Goal: Transaction & Acquisition: Purchase product/service

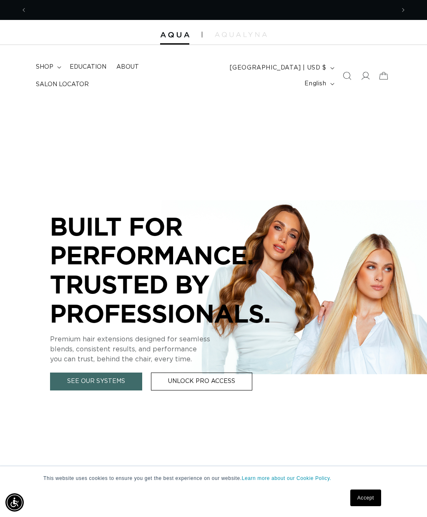
scroll to position [0, 367]
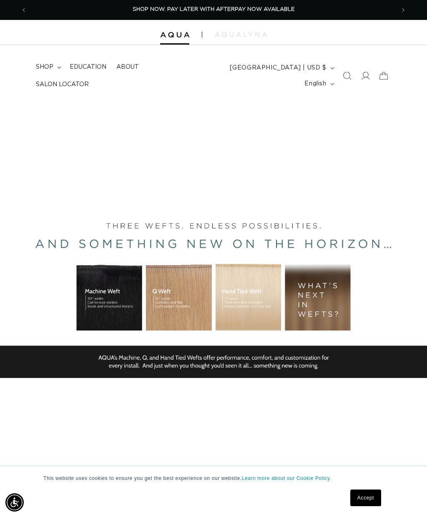
click at [365, 75] on icon at bounding box center [365, 76] width 8 height 8
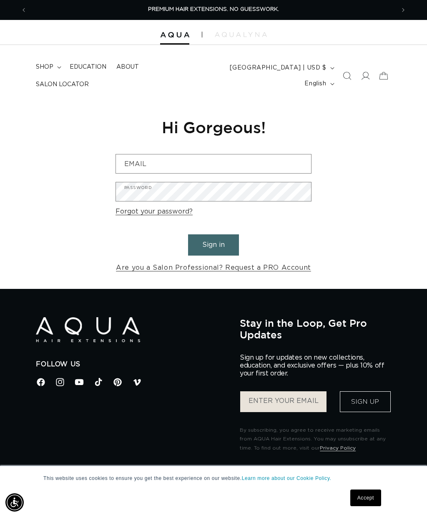
click at [287, 163] on input "Email" at bounding box center [213, 164] width 195 height 19
type input "L.n.lavergne2023@gmail.com"
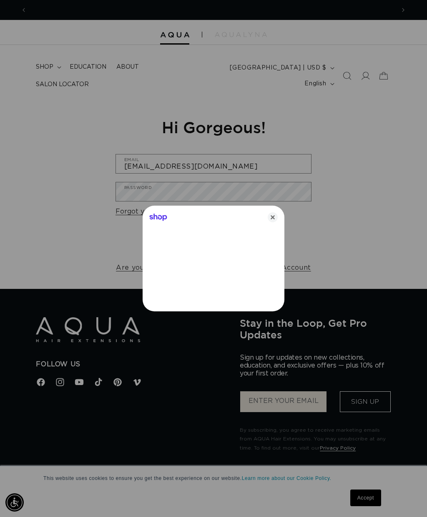
scroll to position [0, 735]
click at [270, 215] on icon "Close" at bounding box center [272, 217] width 10 height 10
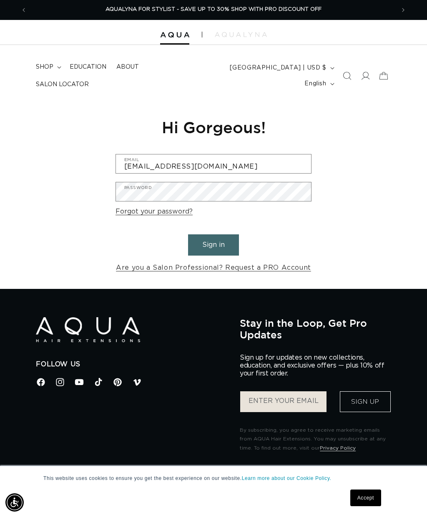
click at [225, 240] on button "Sign in" at bounding box center [213, 245] width 51 height 21
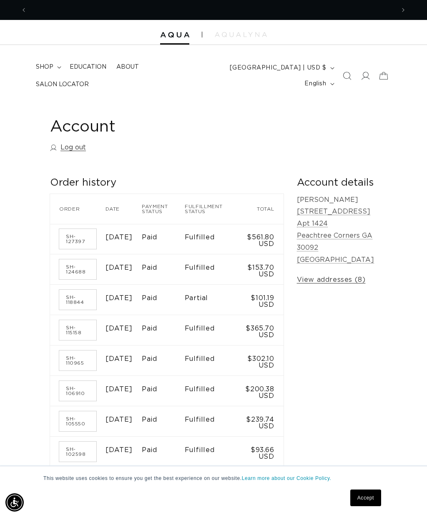
scroll to position [0, 367]
click at [50, 71] on span "shop" at bounding box center [44, 66] width 17 height 7
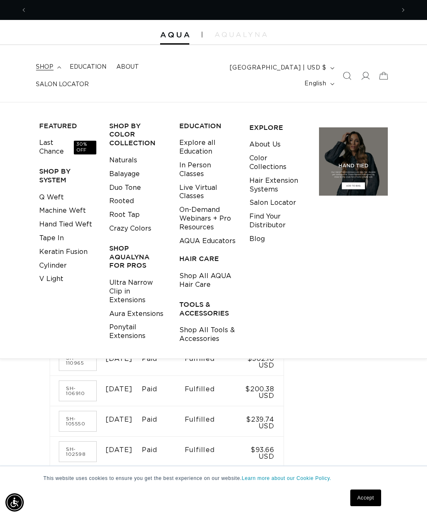
scroll to position [0, 735]
click at [49, 191] on link "Q Weft" at bounding box center [51, 198] width 25 height 14
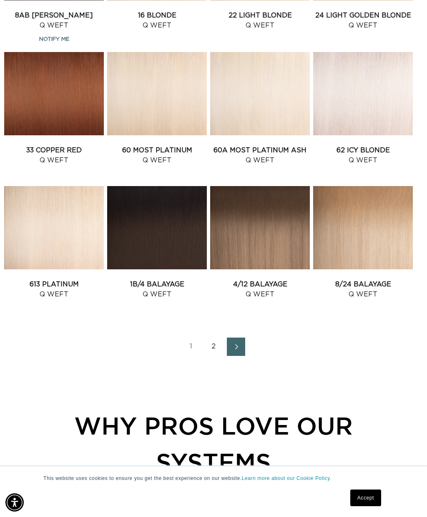
scroll to position [0, 367]
click at [213, 341] on link "2" at bounding box center [213, 347] width 18 height 18
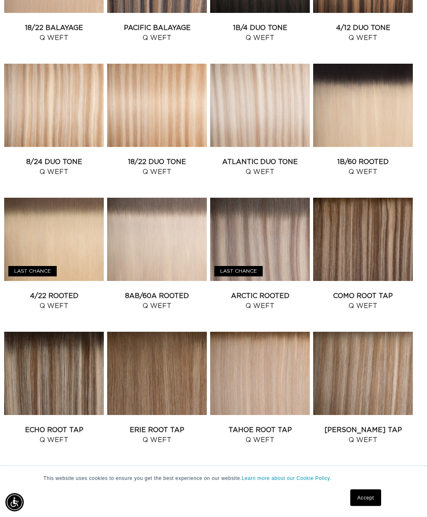
scroll to position [359, 0]
click at [75, 425] on link "Echo Root Tap Q Weft" at bounding box center [54, 435] width 100 height 20
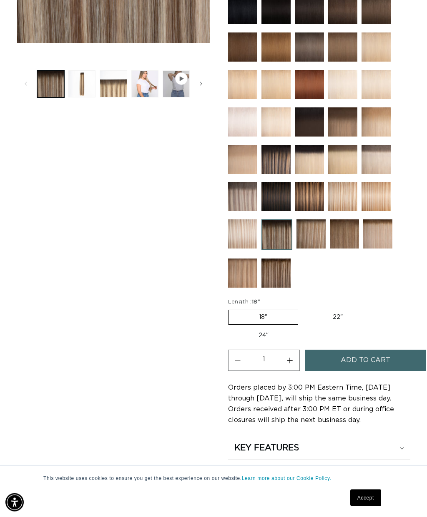
scroll to position [324, 0]
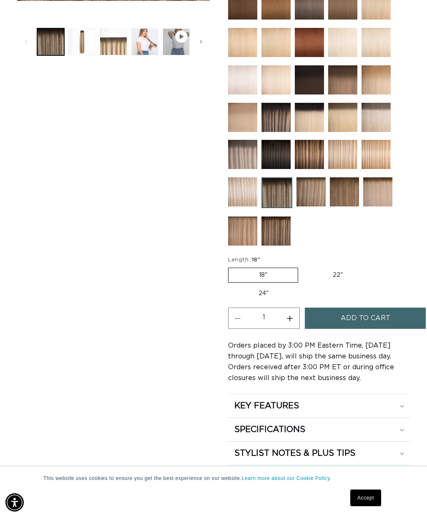
click at [287, 317] on button "Increase quantity for Echo Root Tap - Q Weft" at bounding box center [289, 318] width 19 height 21
type input "2"
click at [397, 325] on button "Add to cart" at bounding box center [365, 318] width 121 height 21
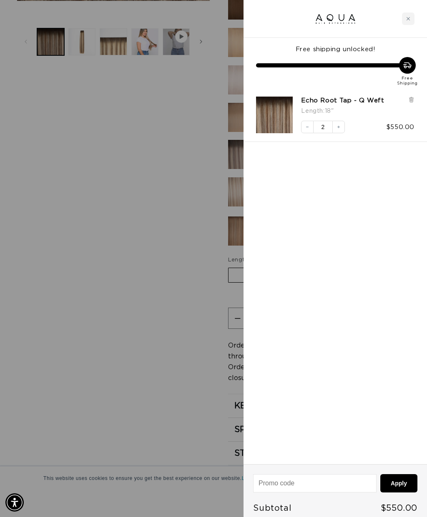
scroll to position [0, 0]
click at [145, 366] on div at bounding box center [213, 258] width 427 height 517
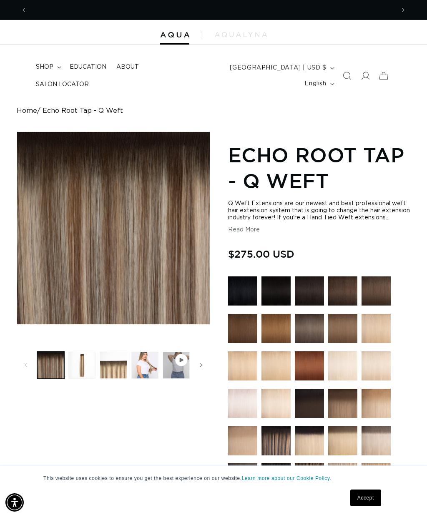
scroll to position [0, 367]
click at [57, 69] on icon at bounding box center [59, 67] width 4 height 2
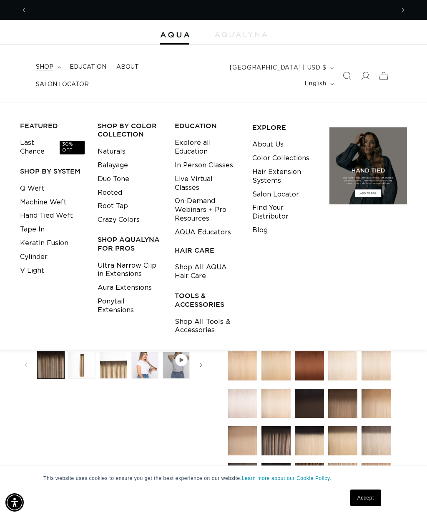
scroll to position [0, 735]
click at [67, 237] on link "Keratin Fusion" at bounding box center [44, 244] width 48 height 14
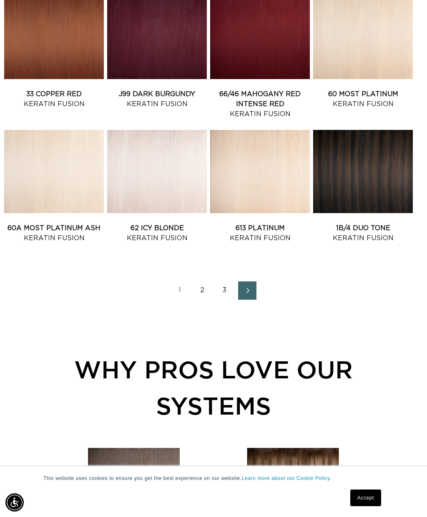
scroll to position [0, 735]
click at [201, 290] on link "2" at bounding box center [202, 291] width 18 height 18
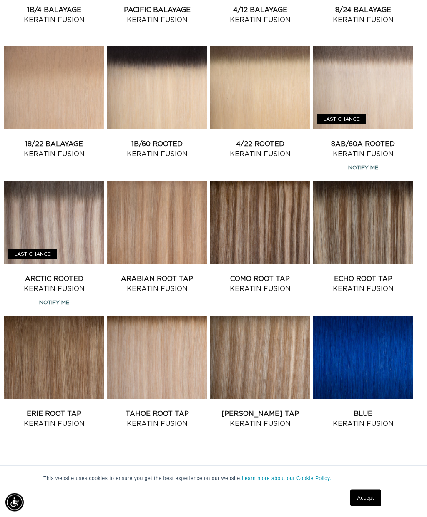
scroll to position [511, 0]
click at [397, 274] on link "Echo Root Tap Keratin Fusion" at bounding box center [363, 284] width 100 height 20
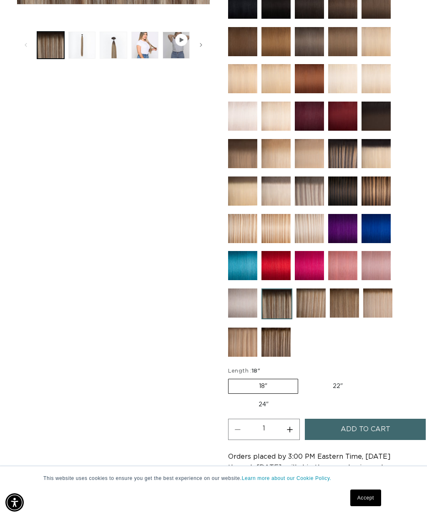
scroll to position [0, 367]
click at [395, 432] on button "Add to cart" at bounding box center [365, 429] width 121 height 21
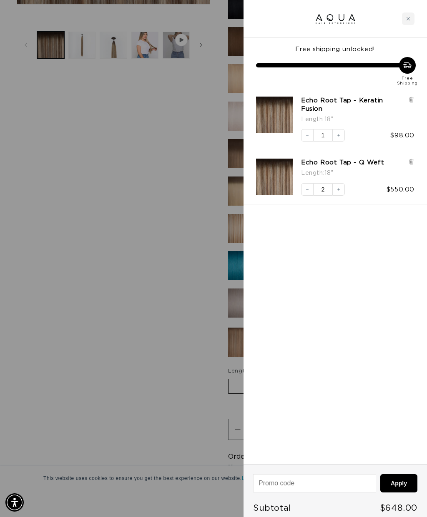
click at [88, 142] on div at bounding box center [213, 258] width 427 height 517
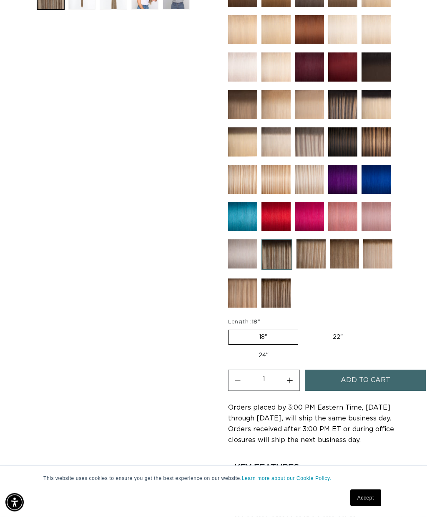
scroll to position [0, 0]
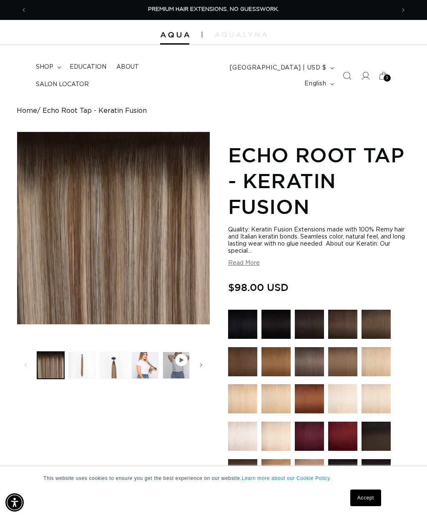
click at [382, 76] on icon at bounding box center [383, 76] width 18 height 18
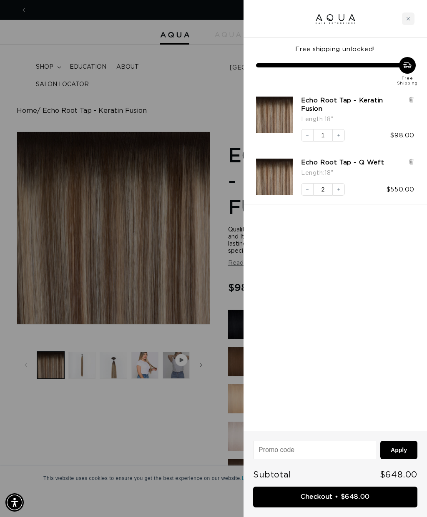
scroll to position [0, 735]
click at [37, 66] on div at bounding box center [213, 258] width 427 height 517
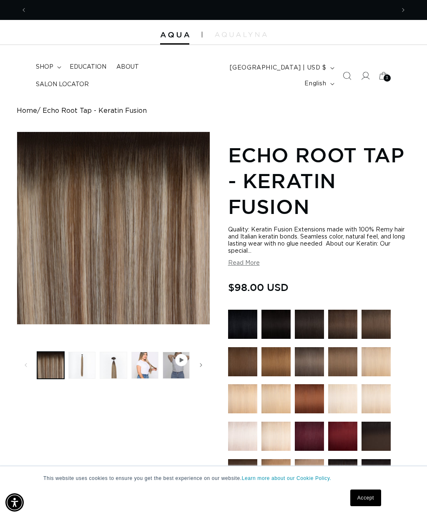
scroll to position [0, 0]
click at [26, 3] on button "Previous announcement" at bounding box center [24, 10] width 18 height 16
click at [145, 8] on span "AQUALYNA FOR STYLIST - SAVE UP TO 30% SHOP WITH PRO DISCOUNT OFF" at bounding box center [213, 9] width 216 height 5
click at [290, 8] on span "AQUALYNA FOR STYLIST - SAVE UP TO 30% SHOP WITH PRO DISCOUNT OFF" at bounding box center [213, 9] width 216 height 5
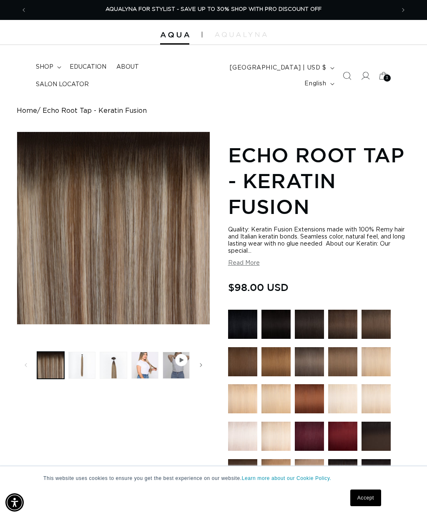
click at [404, 8] on icon "Next announcement" at bounding box center [403, 10] width 2 height 8
click at [395, 8] on button "Next announcement" at bounding box center [403, 10] width 18 height 16
click at [397, 6] on button "Next announcement" at bounding box center [403, 10] width 18 height 16
click at [54, 66] on summary "shop" at bounding box center [48, 66] width 34 height 17
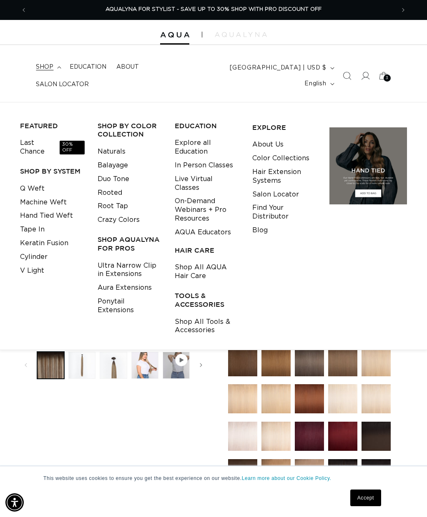
click at [181, 435] on div "Skip to product information Open media 1 in modal Open media 2 in modal Open me…" at bounding box center [113, 515] width 193 height 766
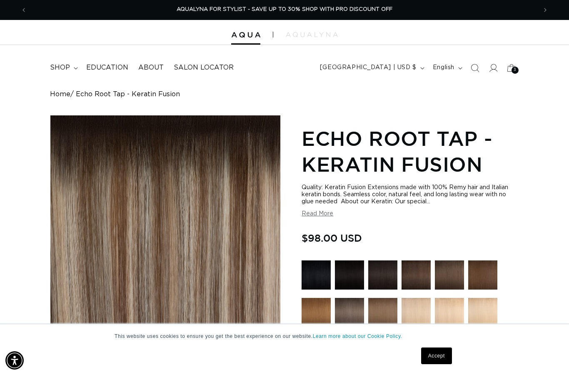
scroll to position [387, 0]
